Goal: Obtain resource: Download file/media

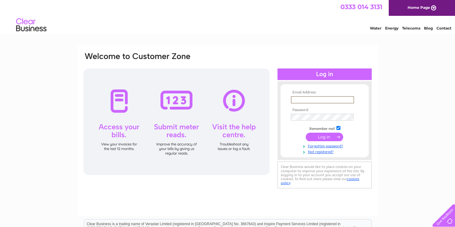
click at [315, 101] on input "text" at bounding box center [322, 99] width 63 height 7
type input "gdkluton@gmail.com"
click at [329, 136] on input "submit" at bounding box center [324, 137] width 37 height 9
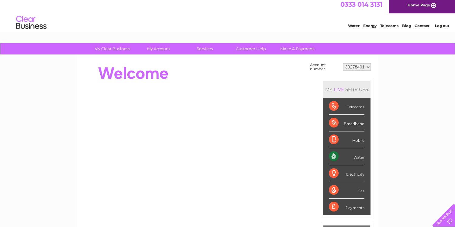
scroll to position [3, 0]
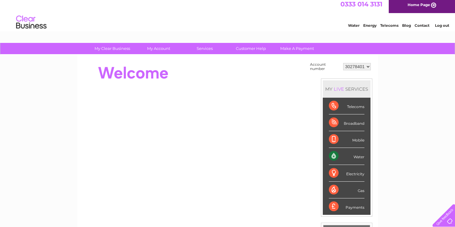
click at [359, 158] on div "Water" at bounding box center [347, 156] width 36 height 17
click at [334, 156] on div "Water" at bounding box center [347, 156] width 36 height 17
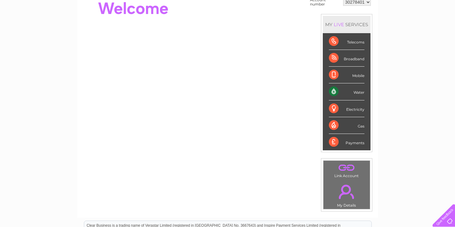
scroll to position [0, 0]
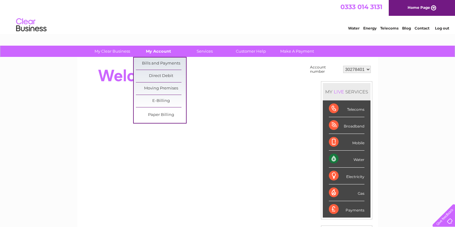
click at [158, 51] on link "My Account" at bounding box center [158, 51] width 50 height 11
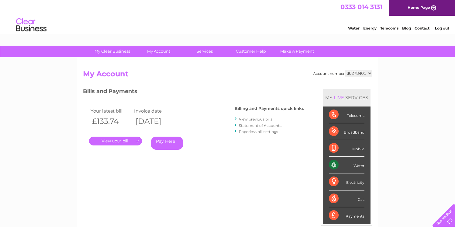
click at [247, 119] on link "View previous bills" at bounding box center [255, 119] width 33 height 5
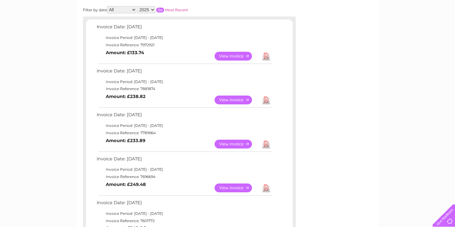
scroll to position [98, 0]
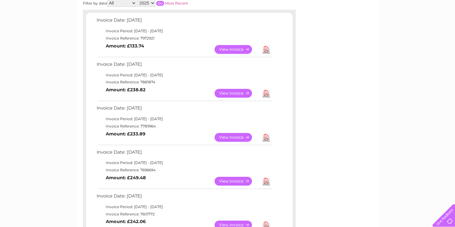
click at [268, 182] on link "Download" at bounding box center [266, 181] width 8 height 9
click at [266, 138] on link "Download" at bounding box center [266, 137] width 8 height 9
click at [266, 92] on link "Download" at bounding box center [266, 93] width 8 height 9
